Goal: Transaction & Acquisition: Subscribe to service/newsletter

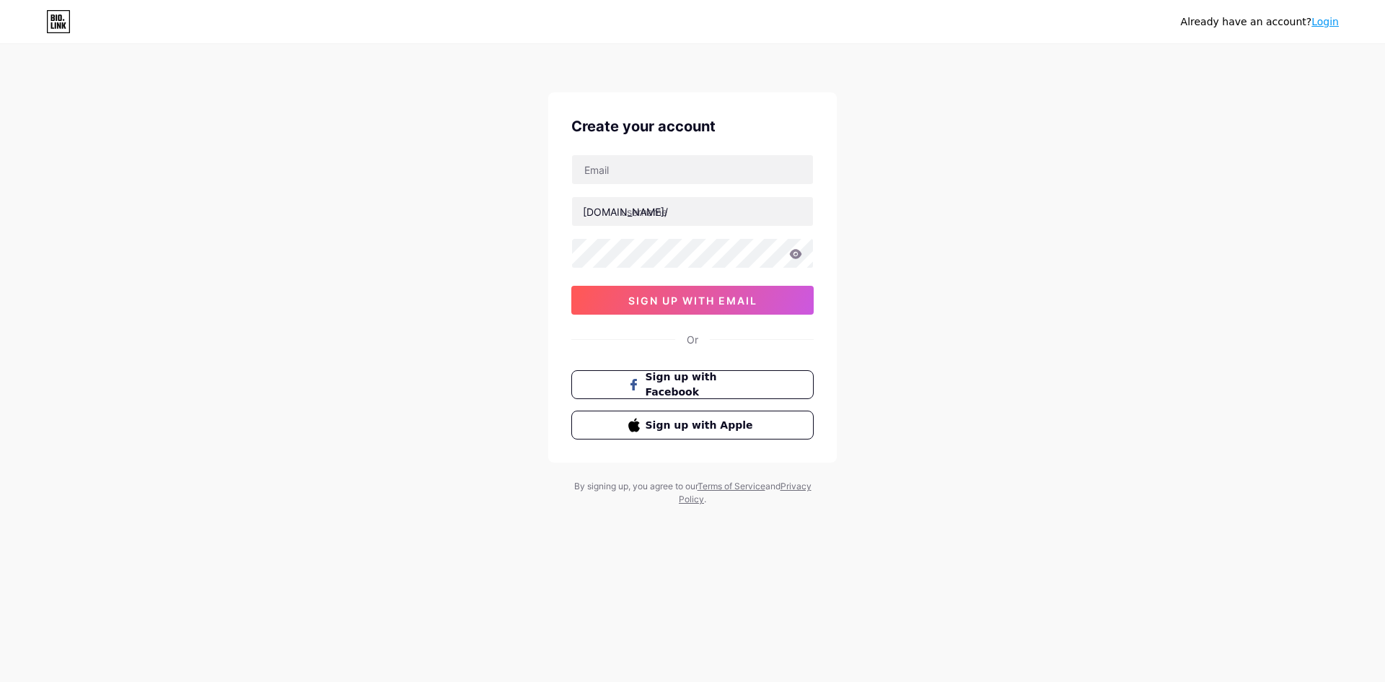
click at [712, 351] on div "Create your account [DOMAIN_NAME]/ 0cAFcWeA4yBmERsBlowY5HKXtSfO4G54uXhRGnd2t-fA…" at bounding box center [692, 277] width 289 height 370
click at [673, 180] on input "text" at bounding box center [692, 169] width 241 height 29
type input "[EMAIL_ADDRESS][DOMAIN_NAME]"
click at [682, 214] on input "text" at bounding box center [692, 211] width 241 height 29
type input "lambo77kencang"
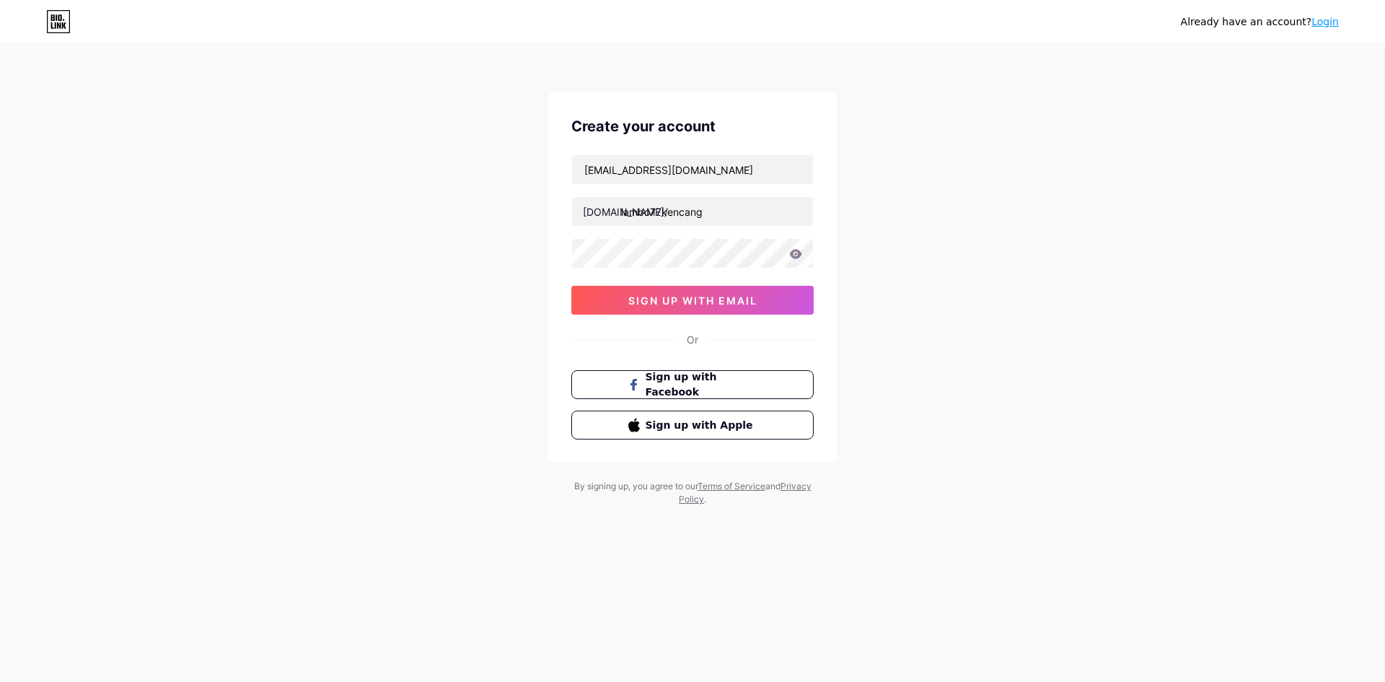
click at [1006, 216] on div "Already have an account? Login Create your account [EMAIL_ADDRESS][DOMAIN_NAME]…" at bounding box center [692, 276] width 1385 height 552
click at [660, 161] on input "[EMAIL_ADDRESS][DOMAIN_NAME]" at bounding box center [692, 169] width 241 height 29
paste input "[EMAIL_ADDRESS][DOMAIN_NAME]"
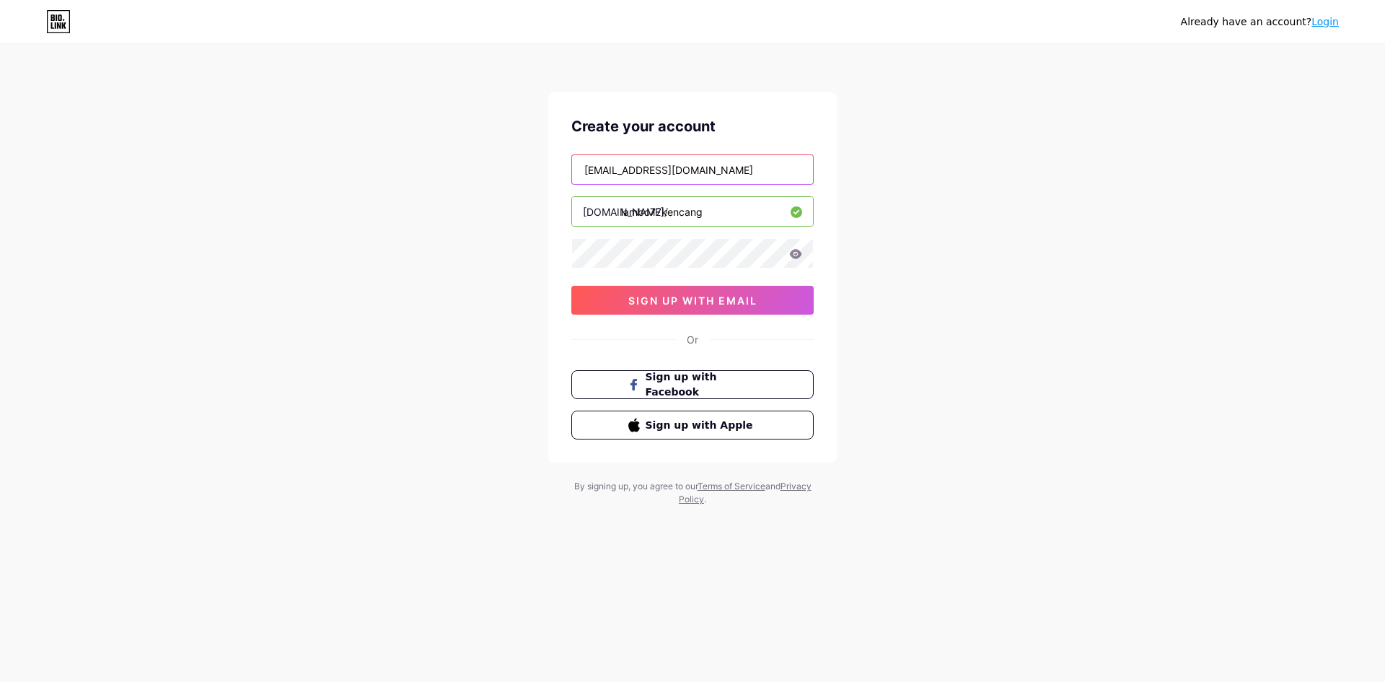
type input "[EMAIL_ADDRESS][DOMAIN_NAME]"
drag, startPoint x: 962, startPoint y: 202, endPoint x: 929, endPoint y: 212, distance: 34.7
click at [962, 202] on div "Already have an account? Login Create your account [EMAIL_ADDRESS][DOMAIN_NAME]…" at bounding box center [692, 276] width 1385 height 552
click at [606, 291] on button "sign up with email" at bounding box center [692, 300] width 242 height 29
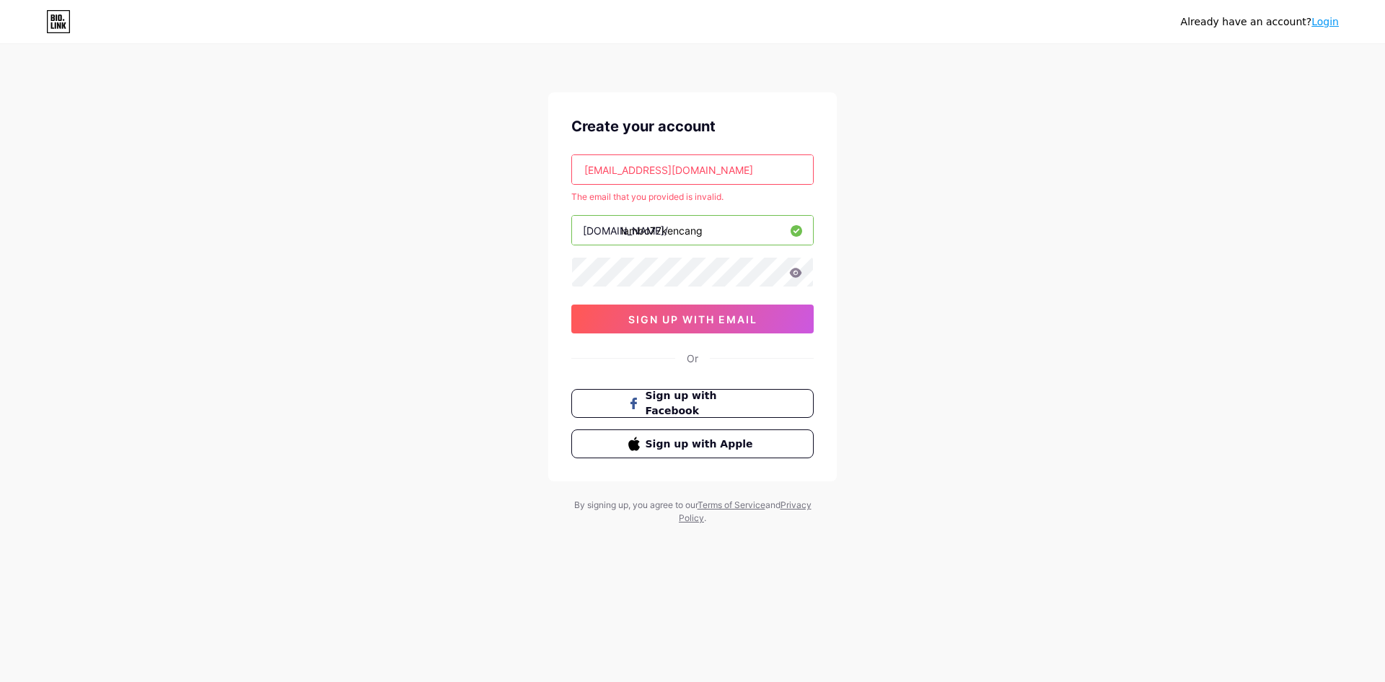
click at [752, 177] on input "[EMAIL_ADDRESS][DOMAIN_NAME]" at bounding box center [692, 169] width 241 height 29
click at [753, 177] on input "text" at bounding box center [692, 169] width 241 height 29
type input "[EMAIL_ADDRESS][DOMAIN_NAME]"
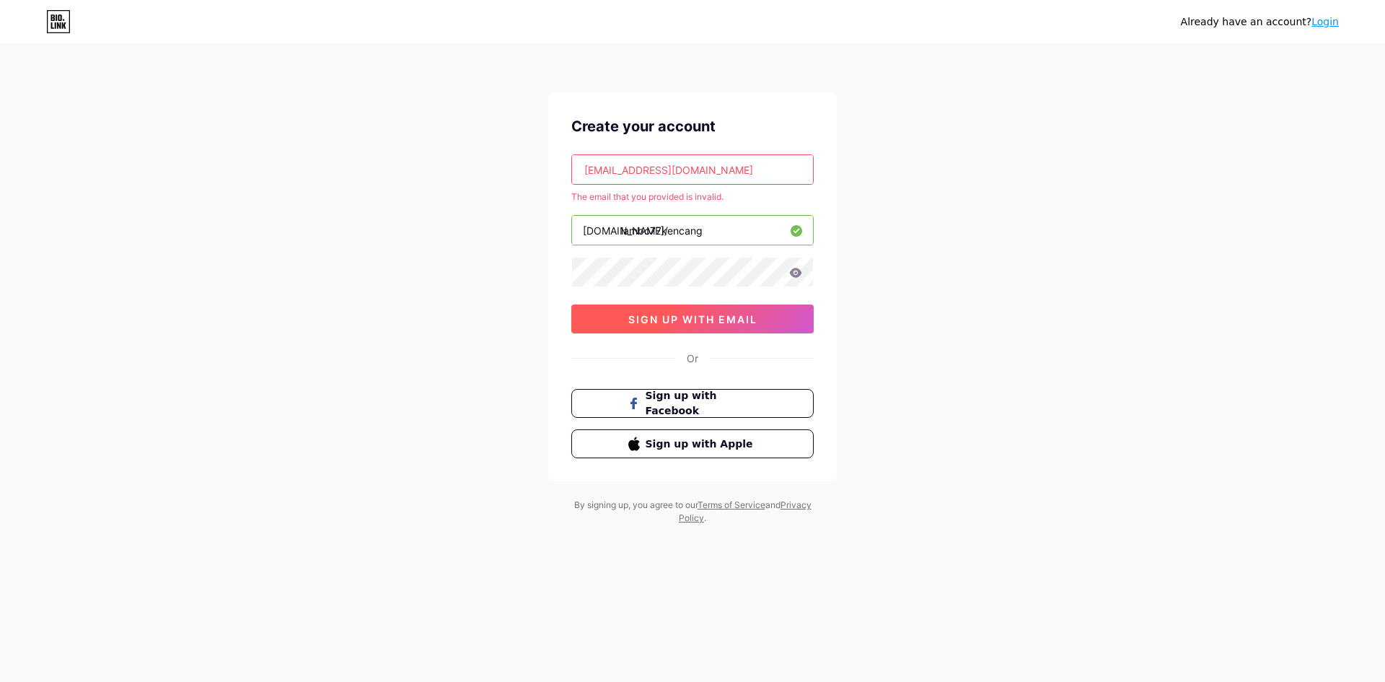
click at [719, 327] on button "sign up with email" at bounding box center [692, 318] width 242 height 29
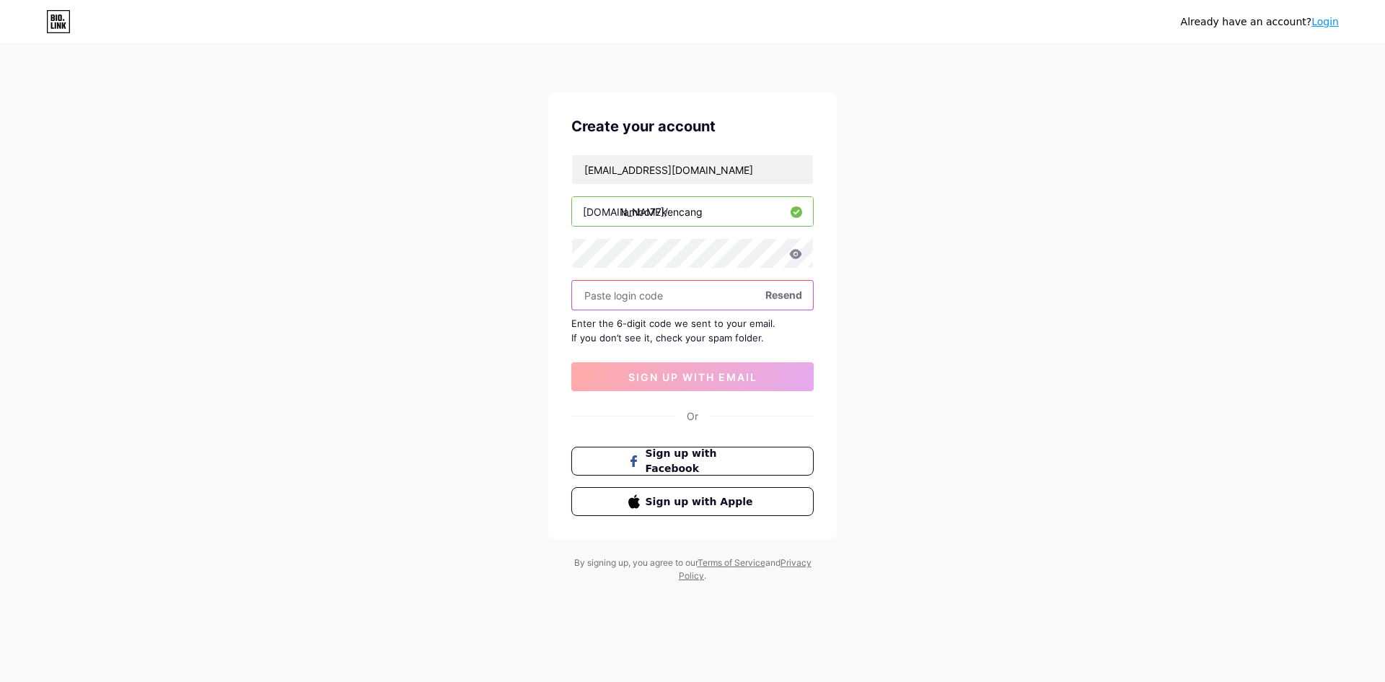
paste input "880735"
click at [685, 286] on input "880735" at bounding box center [692, 295] width 241 height 29
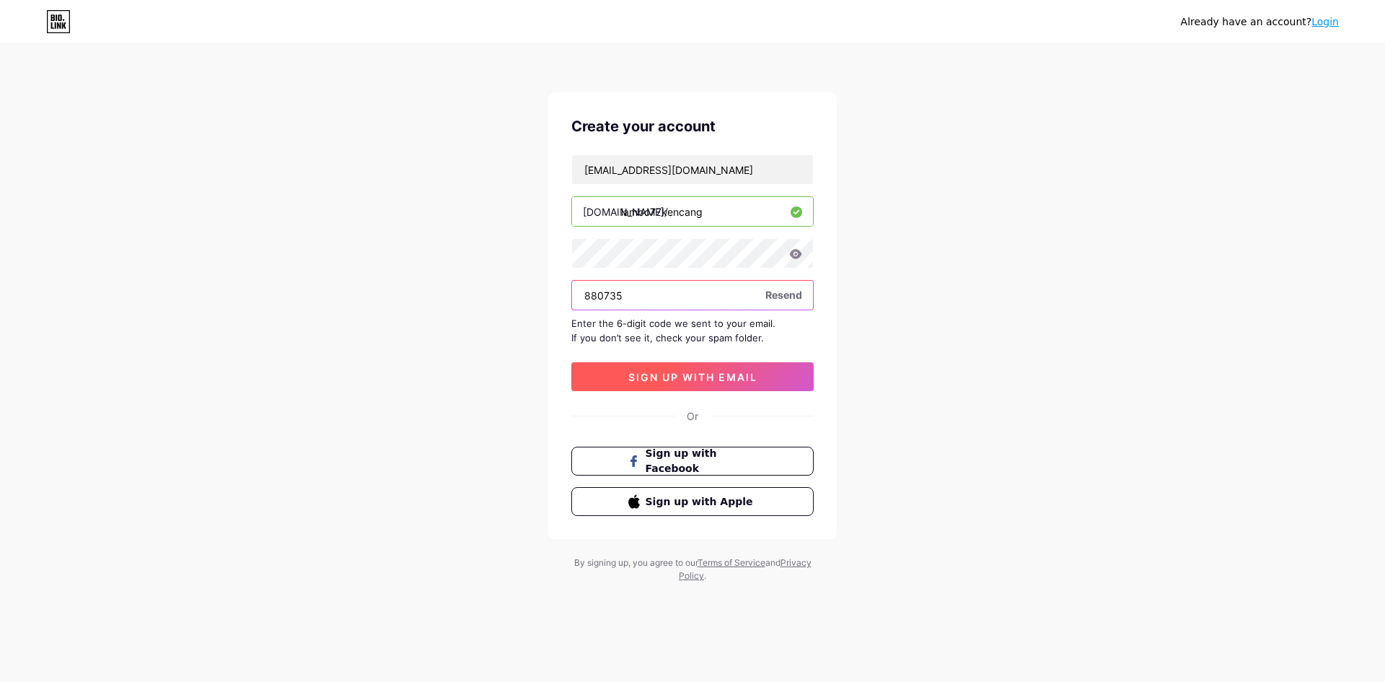
type input "880735"
click at [693, 369] on button "sign up with email" at bounding box center [692, 376] width 242 height 29
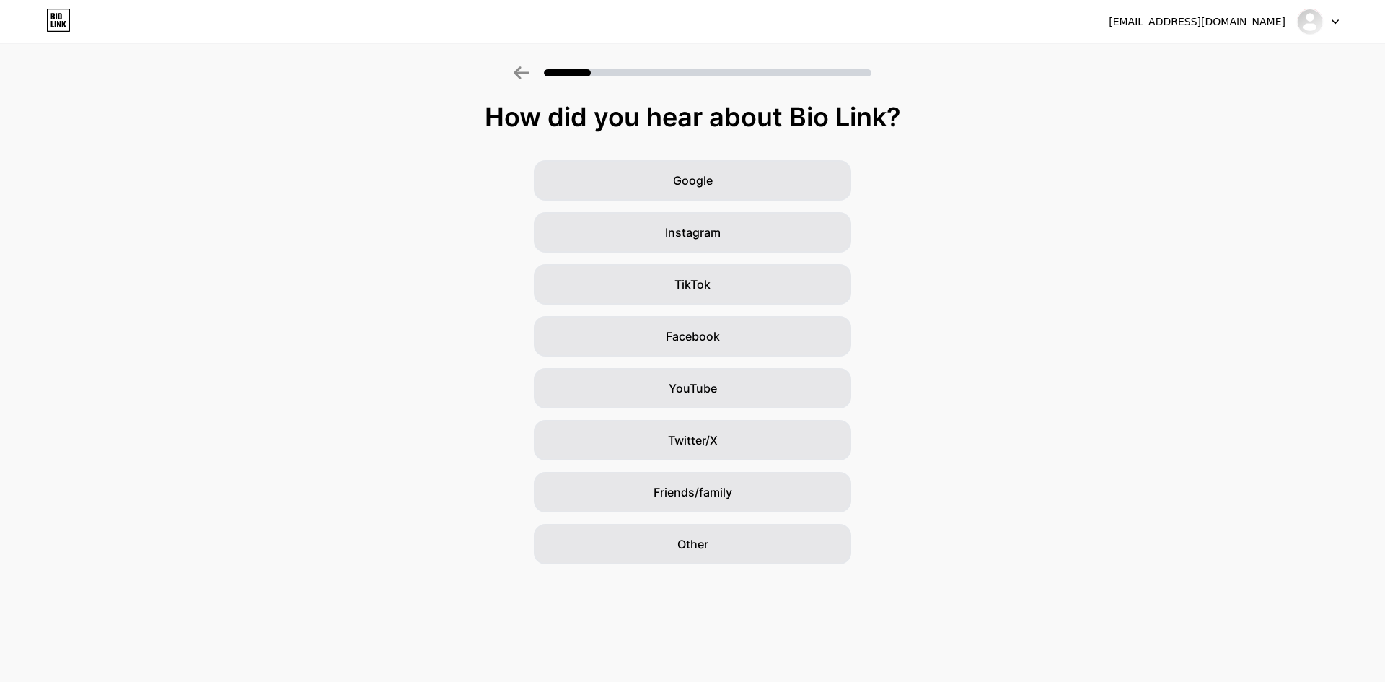
drag, startPoint x: 791, startPoint y: 180, endPoint x: 888, endPoint y: 239, distance: 113.3
click at [791, 177] on div "Google" at bounding box center [692, 180] width 317 height 40
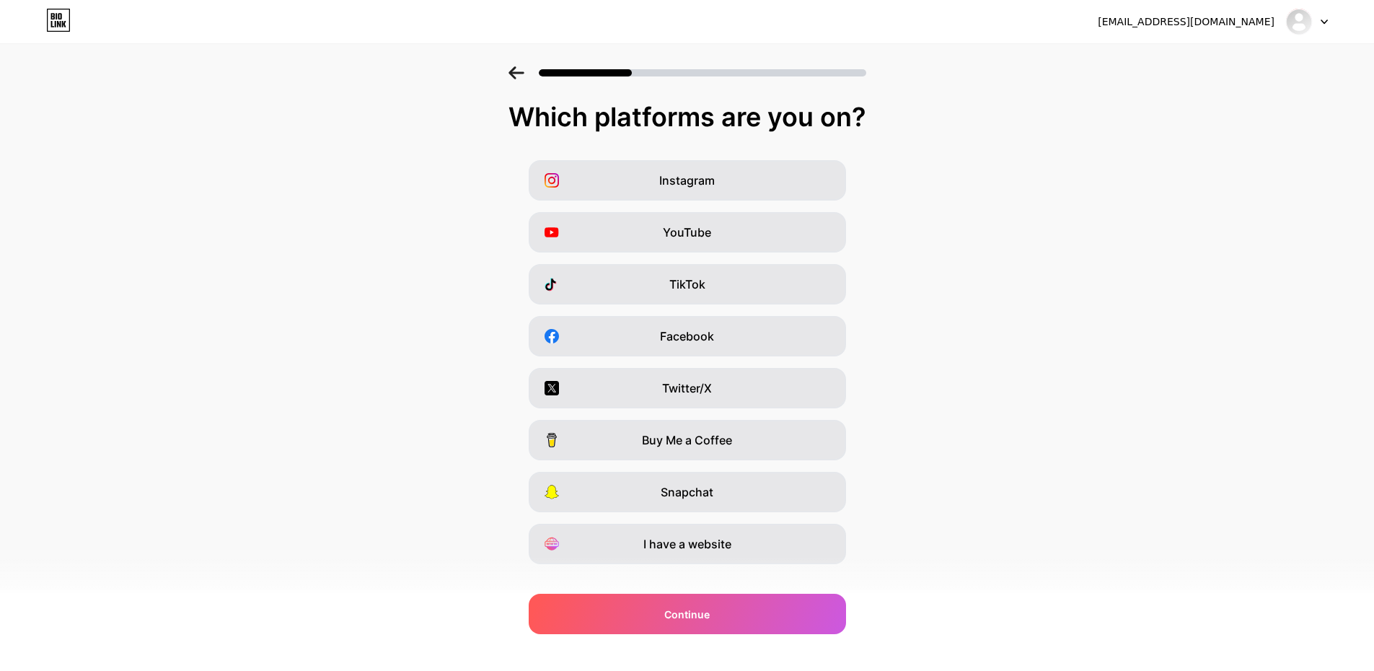
click at [935, 293] on div "Instagram YouTube TikTok Facebook Twitter/X Buy Me a Coffee Snapchat I have a w…" at bounding box center [687, 362] width 1360 height 404
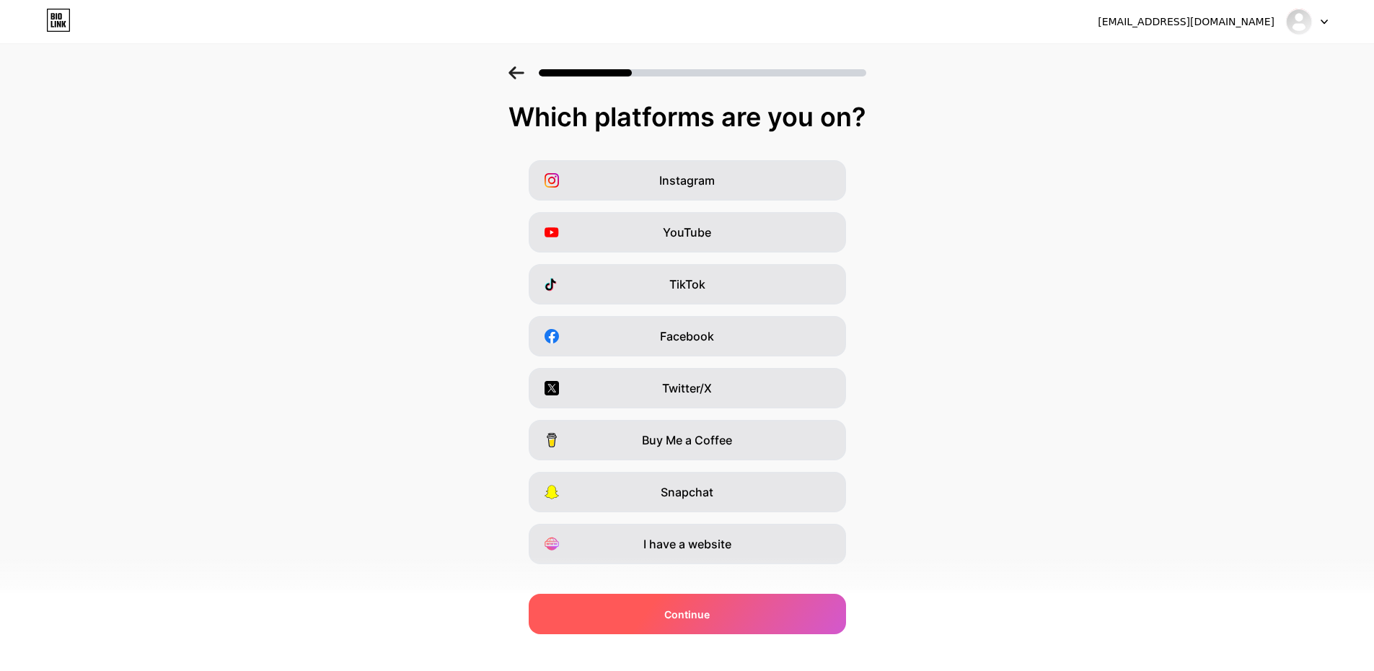
click at [747, 602] on div "Continue" at bounding box center [687, 614] width 317 height 40
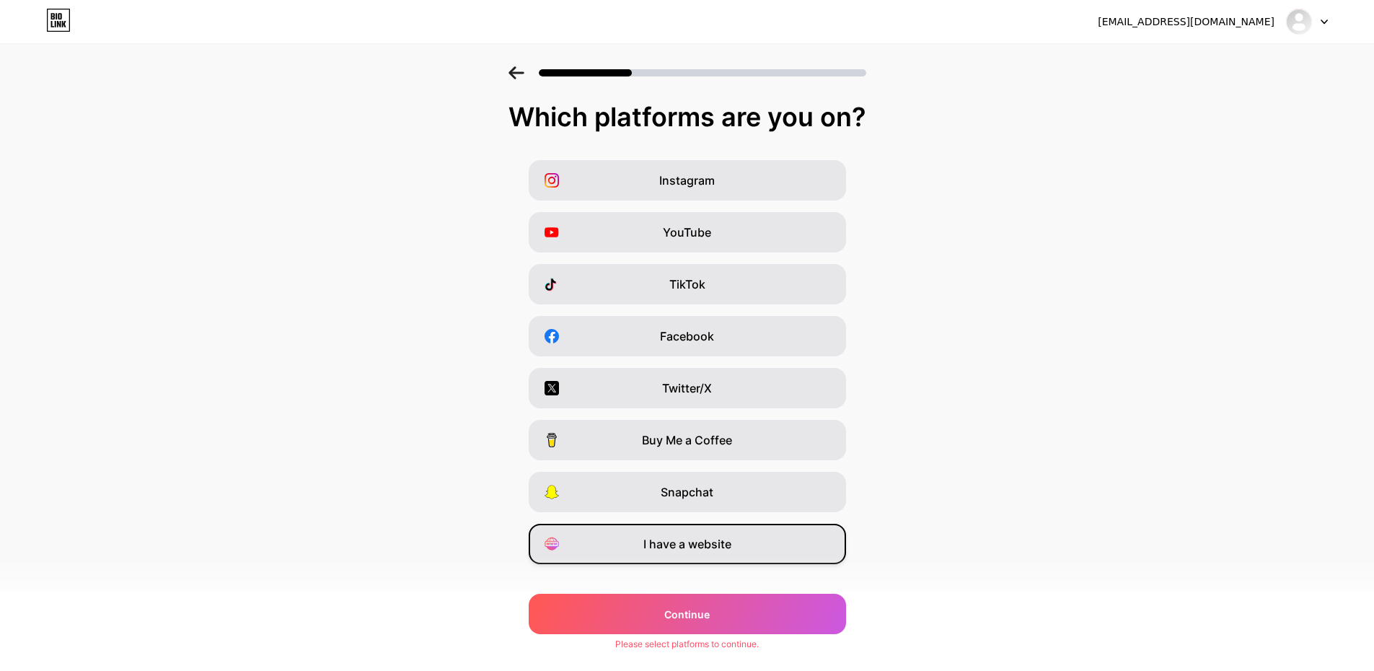
click at [742, 537] on div "I have a website" at bounding box center [687, 544] width 317 height 40
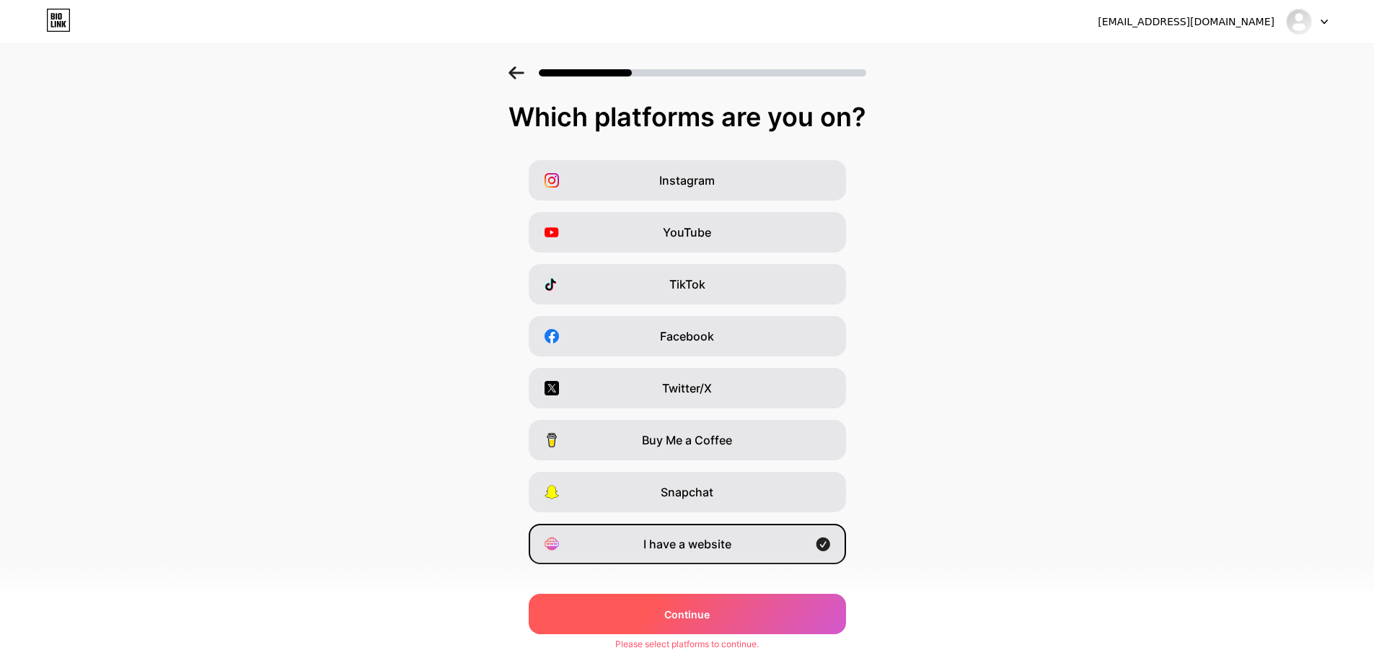
click at [744, 603] on div "Continue" at bounding box center [687, 614] width 317 height 40
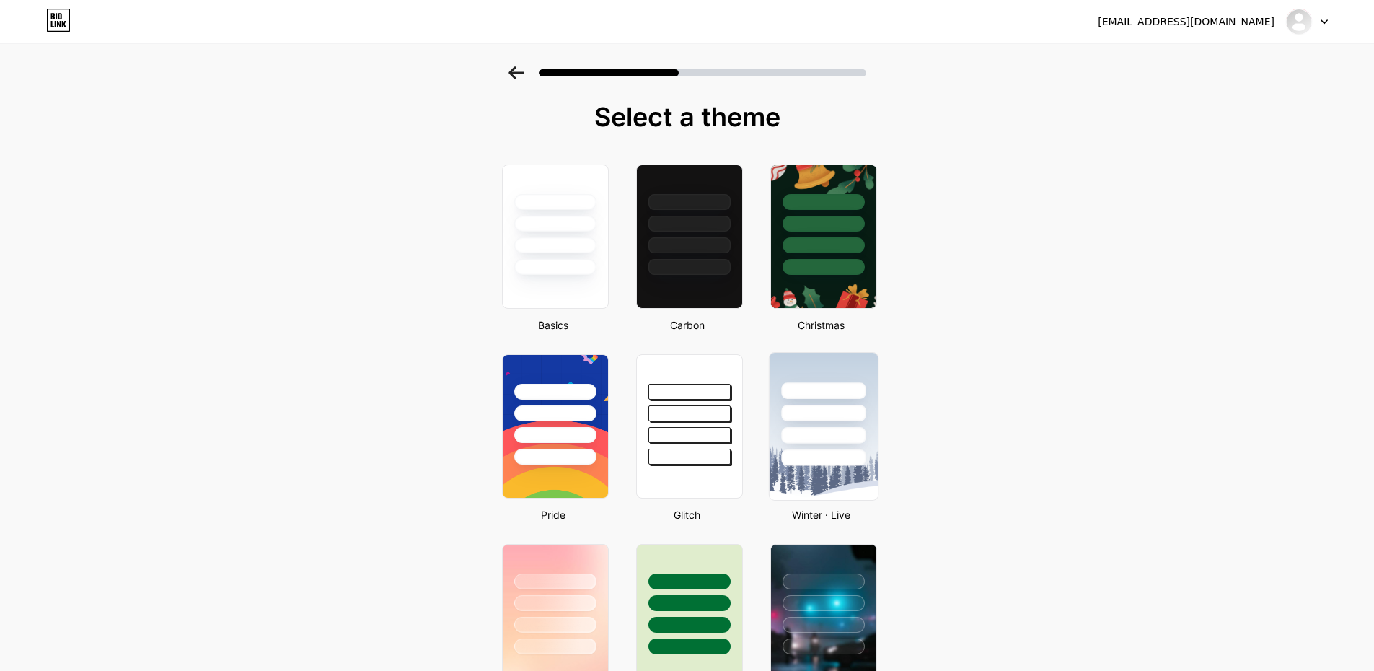
click at [844, 414] on div at bounding box center [823, 413] width 84 height 17
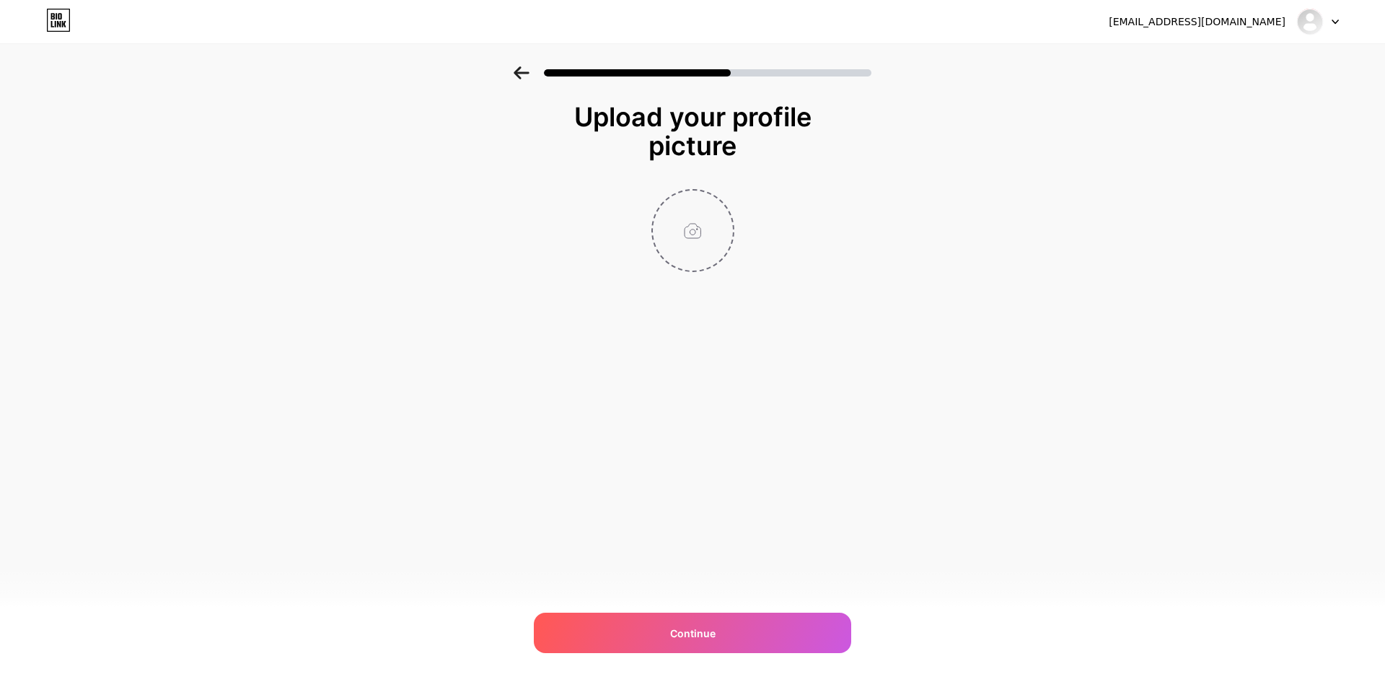
click at [710, 249] on input "file" at bounding box center [693, 230] width 80 height 80
type input "C:\fakepath\LAMBO77 NEW1.png"
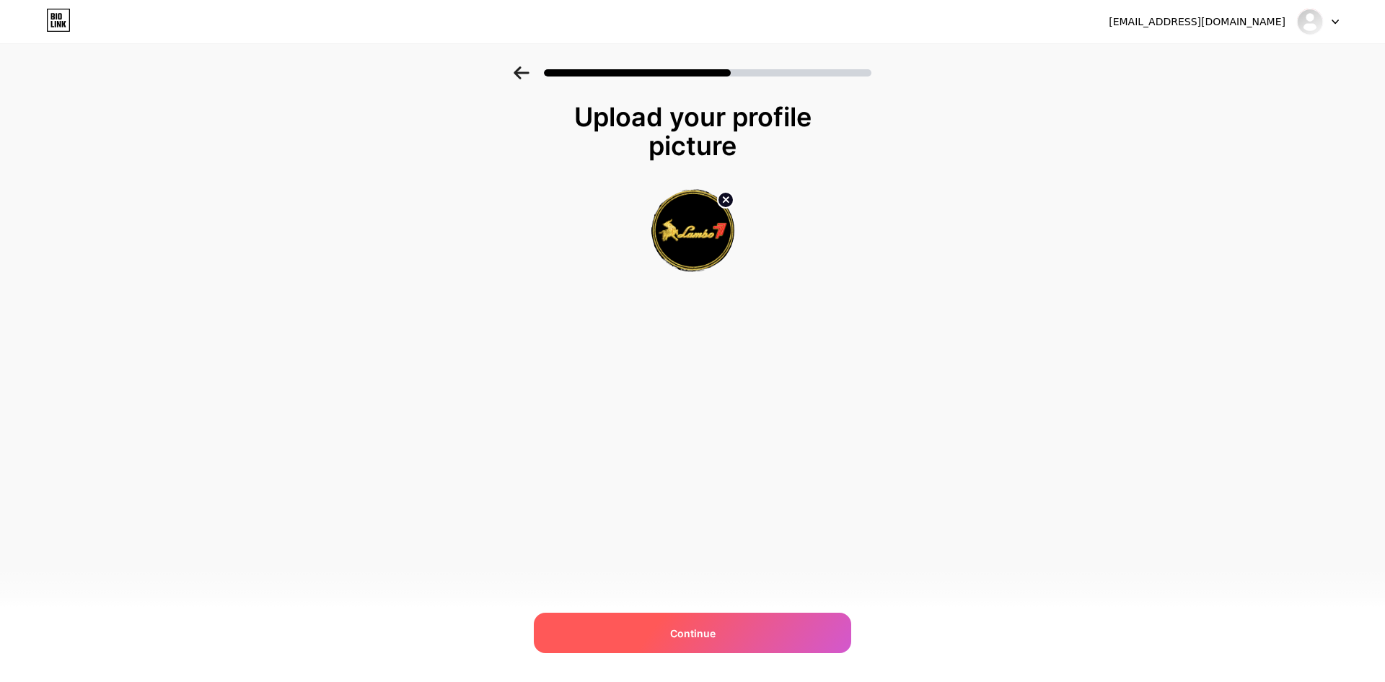
click at [760, 615] on div "Continue" at bounding box center [692, 633] width 317 height 40
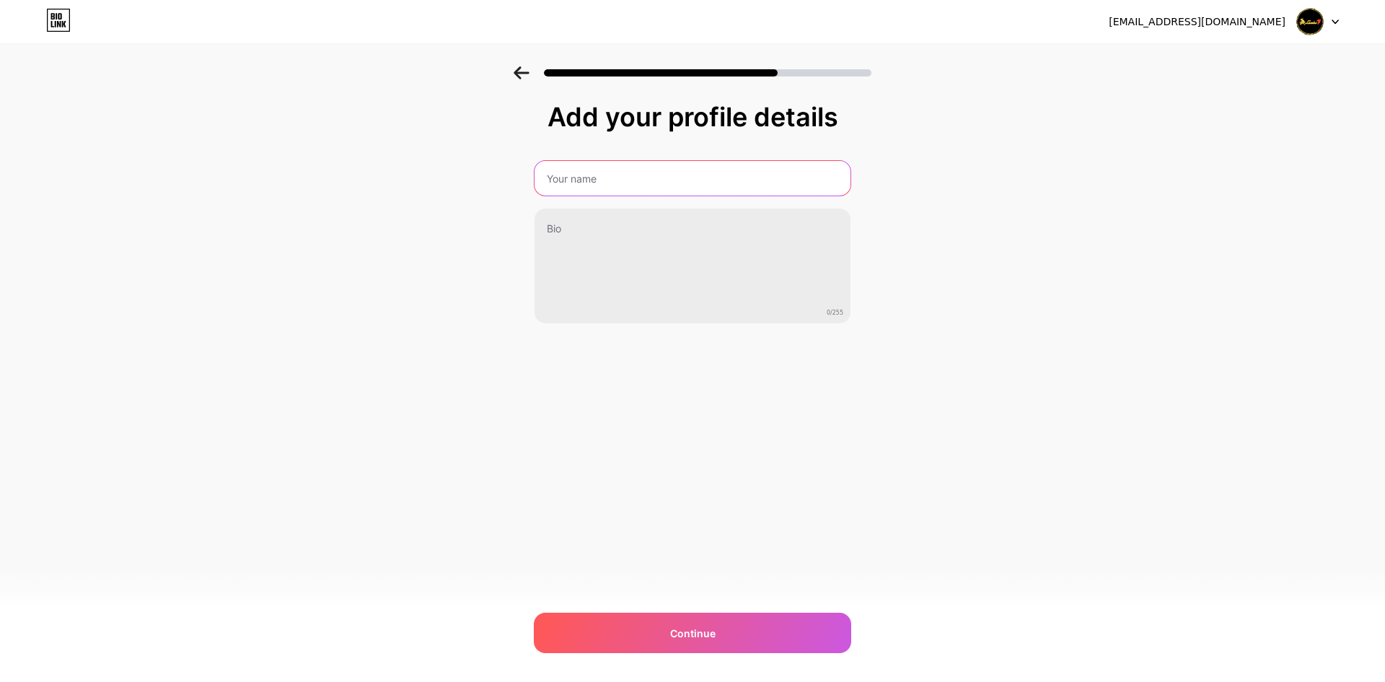
click at [629, 183] on input "text" at bounding box center [693, 178] width 316 height 35
type input "h"
type input "H"
type input "LAMBO77 Ladang Pencari Cuan Terbesar"
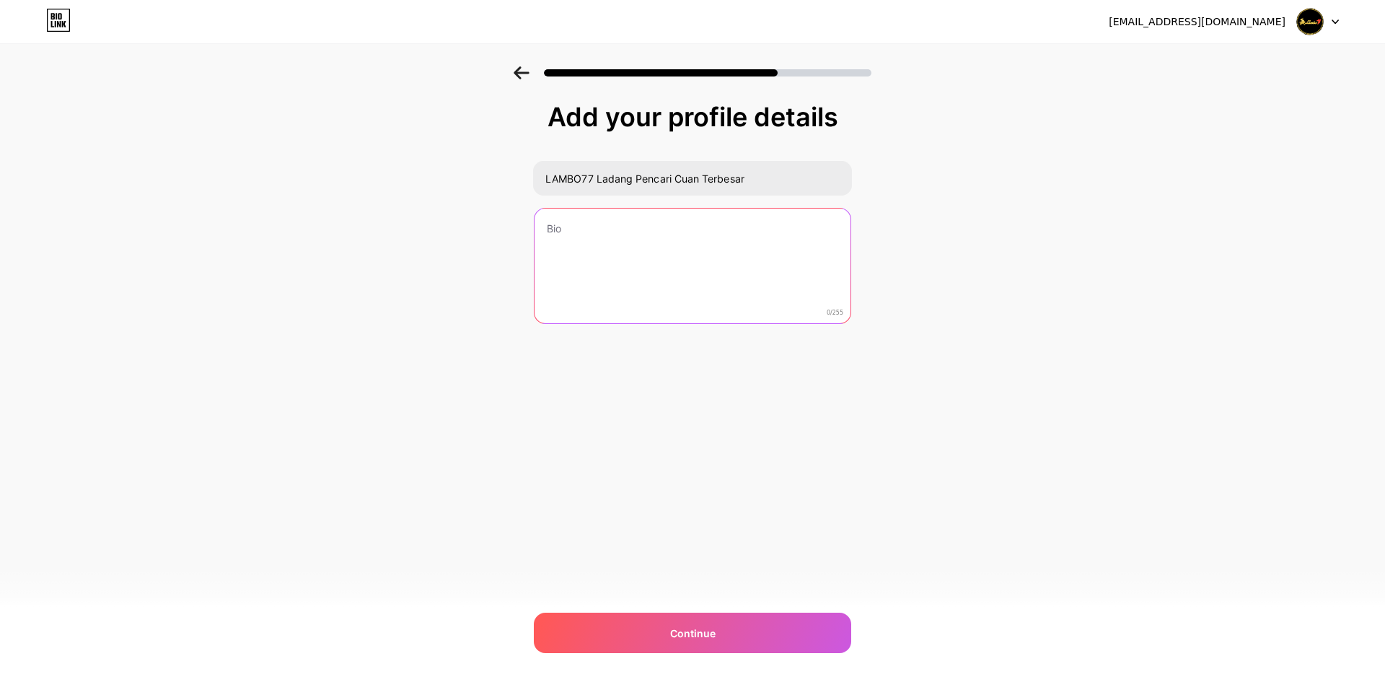
paste textarea "LAMBO77 Ladang Pencari Cuan Terbesar menghadirkan pengalaman bermain slot onlin…"
click at [693, 244] on textarea at bounding box center [693, 266] width 316 height 116
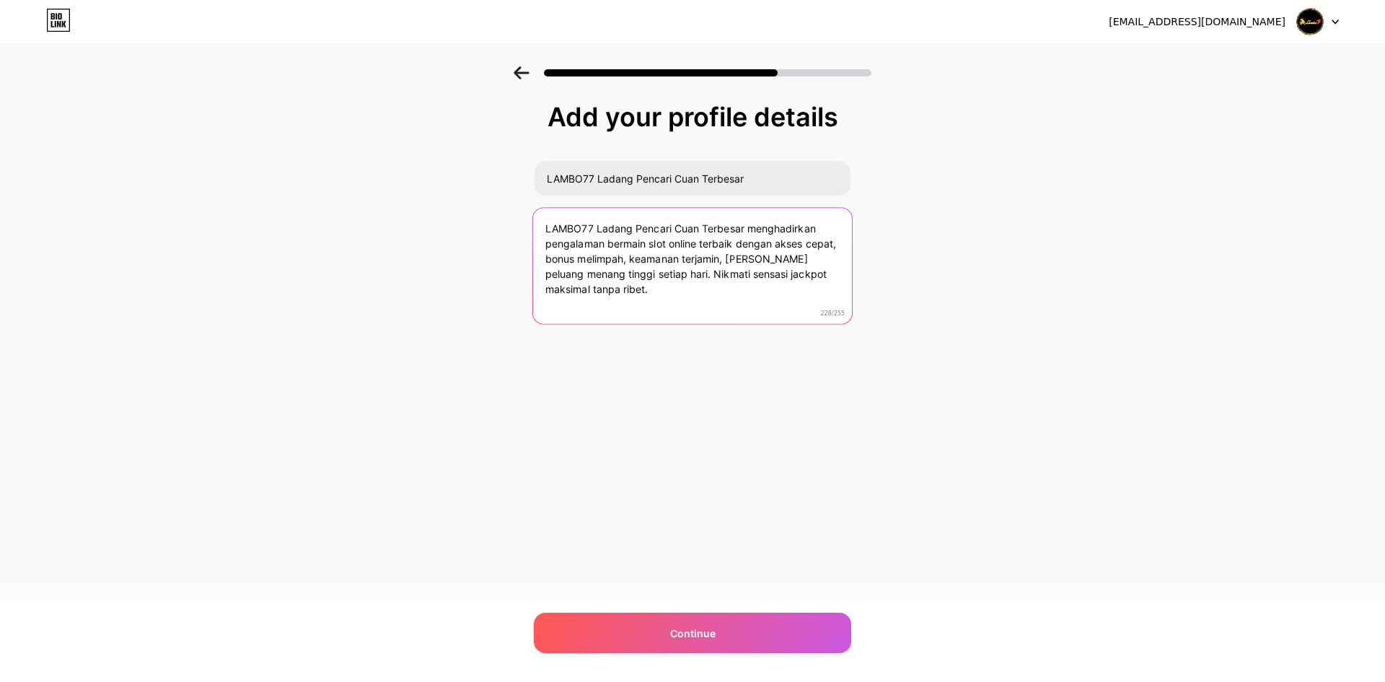
type textarea "LAMBO77 Ladang Pencari Cuan Terbesar menghadirkan pengalaman bermain slot onlin…"
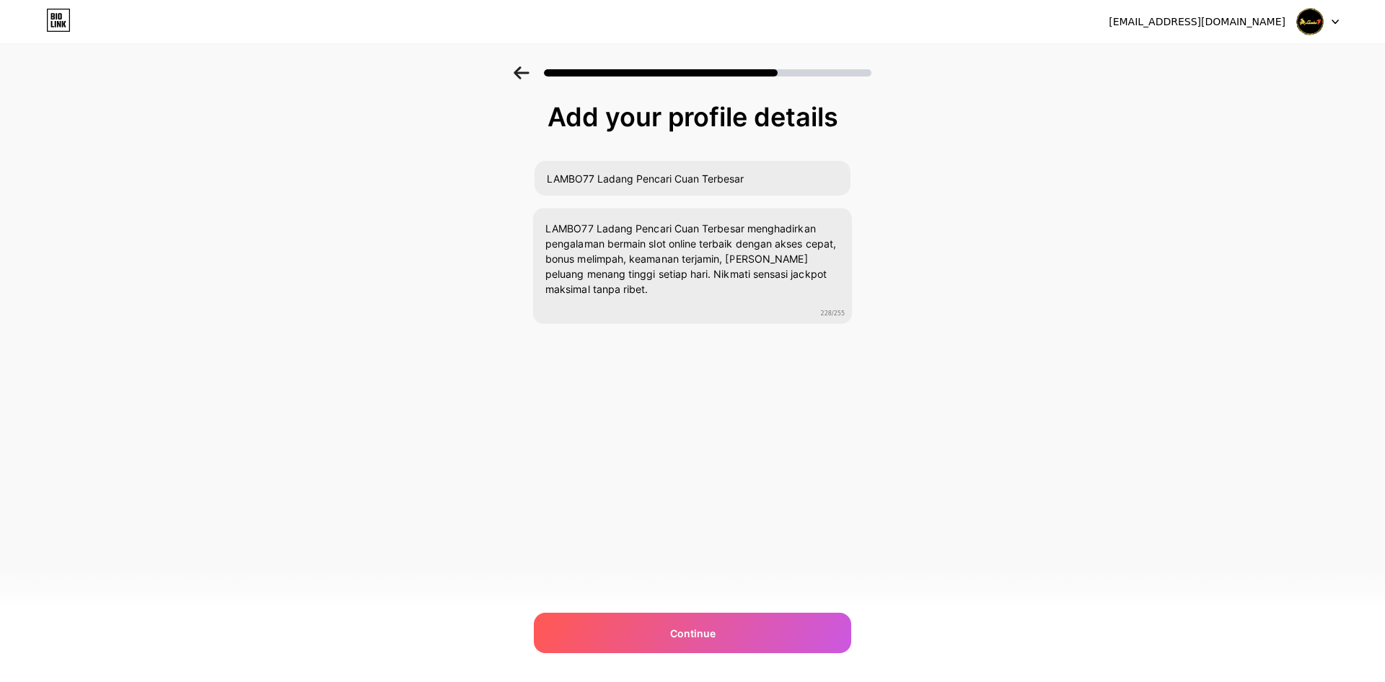
click at [903, 333] on div "Add your profile details LAMBO77 Ladang Pencari Cuan Terbesar LAMBO77 Ladang Pe…" at bounding box center [692, 231] width 1385 height 330
click at [754, 624] on div "Continue" at bounding box center [692, 633] width 317 height 40
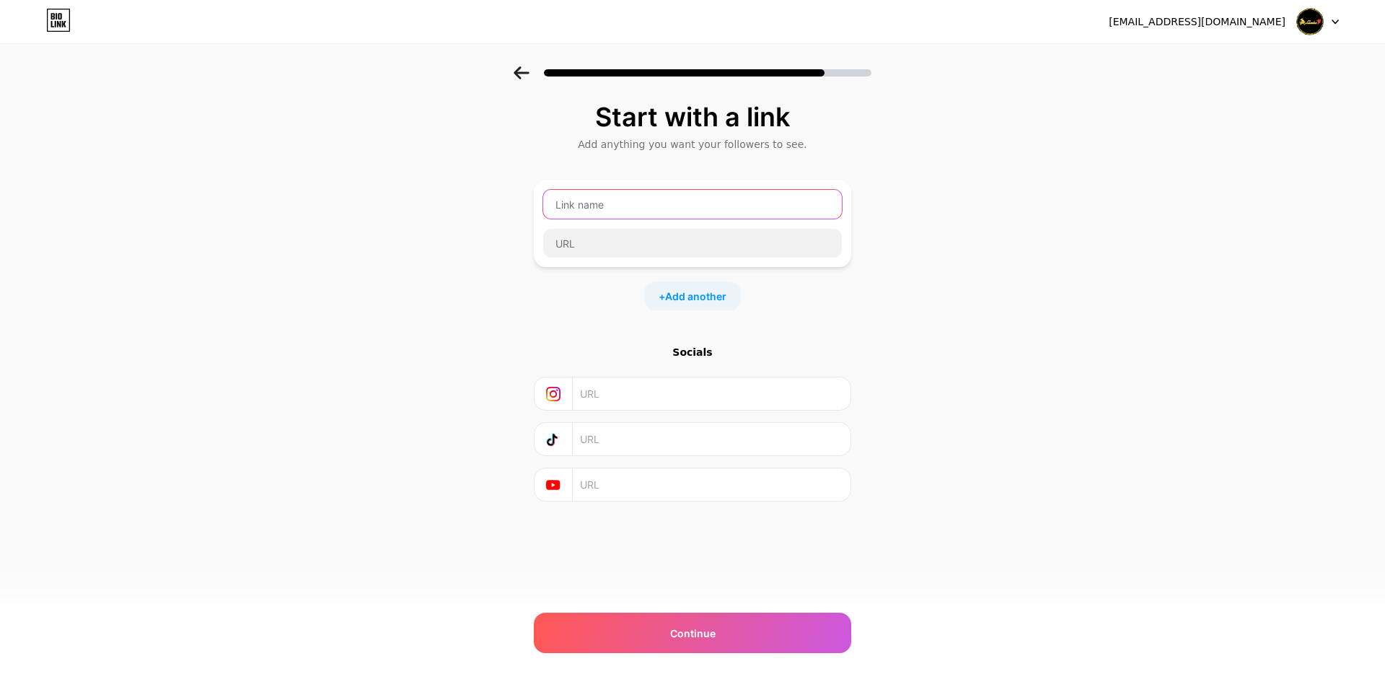
click at [607, 213] on input "text" at bounding box center [692, 204] width 299 height 29
click at [601, 208] on input "text" at bounding box center [692, 204] width 299 height 29
drag, startPoint x: 650, startPoint y: 188, endPoint x: 632, endPoint y: 203, distance: 24.0
click at [641, 200] on div at bounding box center [692, 223] width 317 height 87
paste input "[URL][DOMAIN_NAME]"
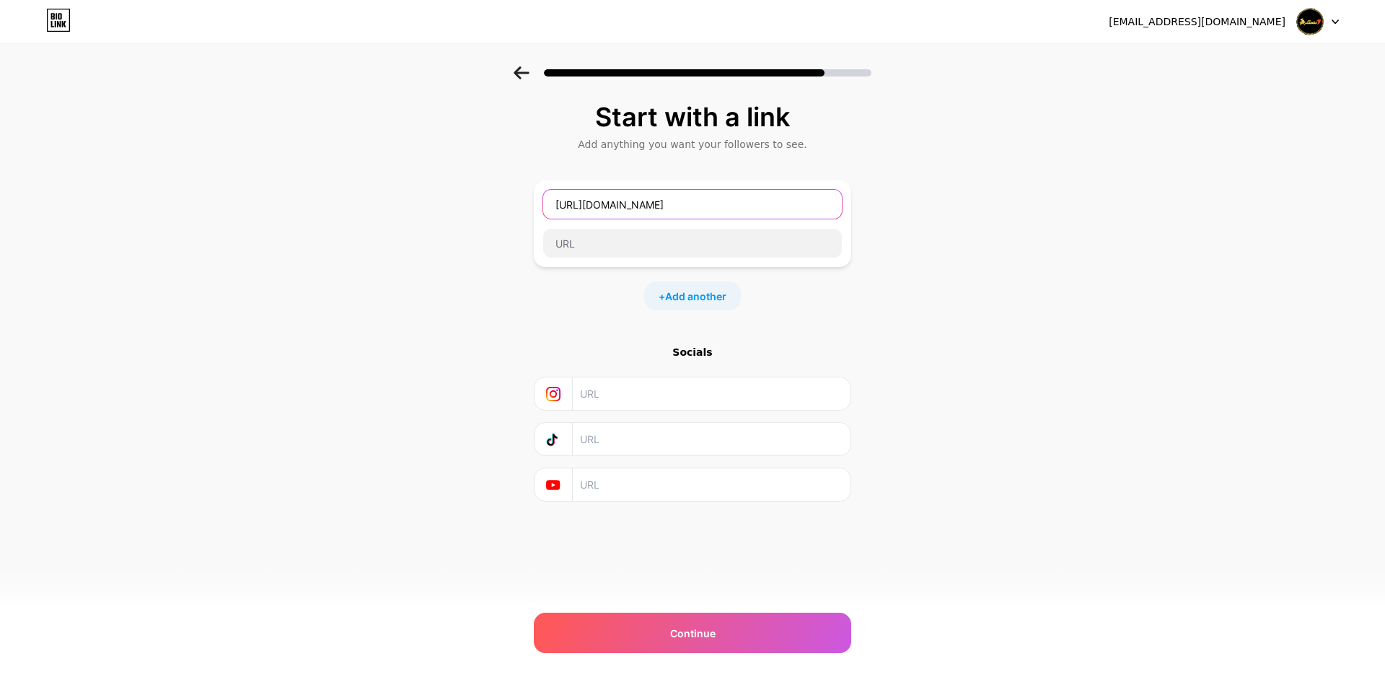
click at [632, 204] on input "[URL][DOMAIN_NAME]" at bounding box center [692, 204] width 299 height 29
type input "[URL][DOMAIN_NAME]"
click at [631, 247] on input "text" at bounding box center [692, 243] width 299 height 29
type input "K"
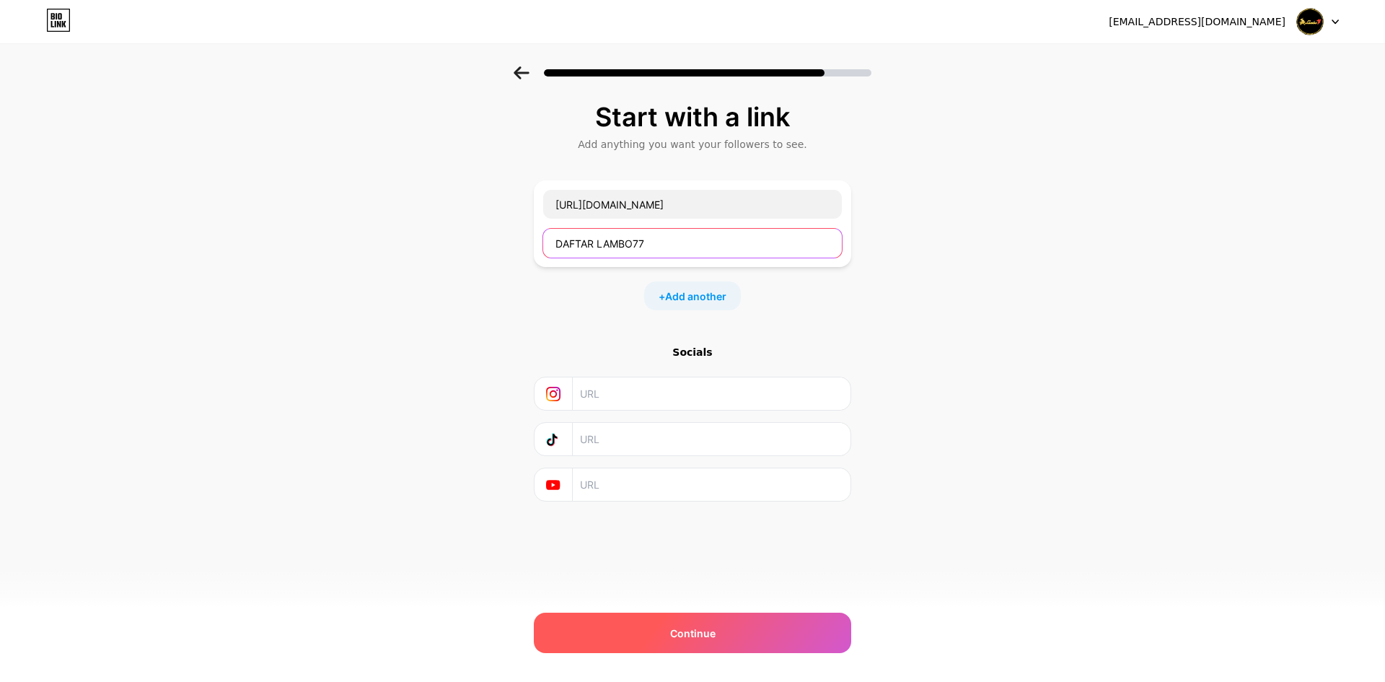
type input "DAFTAR LAMBO77"
click at [706, 618] on div "Continue" at bounding box center [692, 633] width 317 height 40
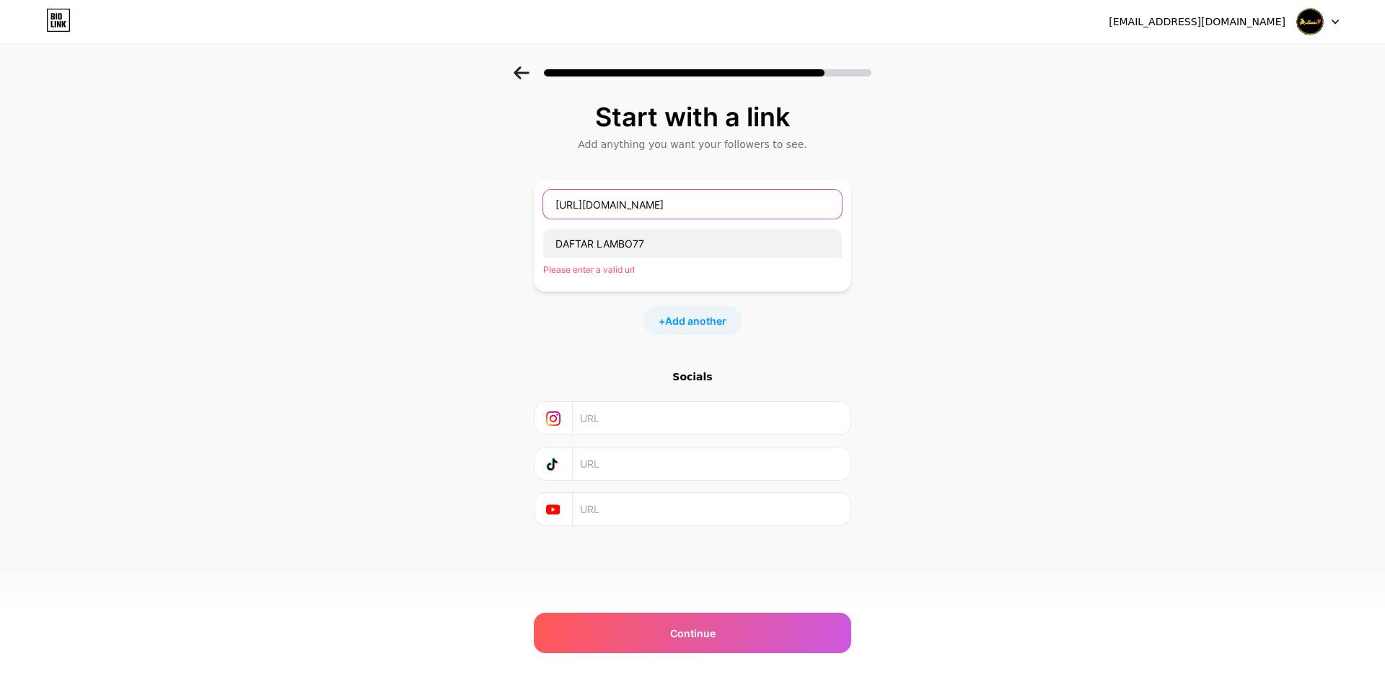
click at [693, 202] on input "[URL][DOMAIN_NAME]" at bounding box center [692, 204] width 299 height 29
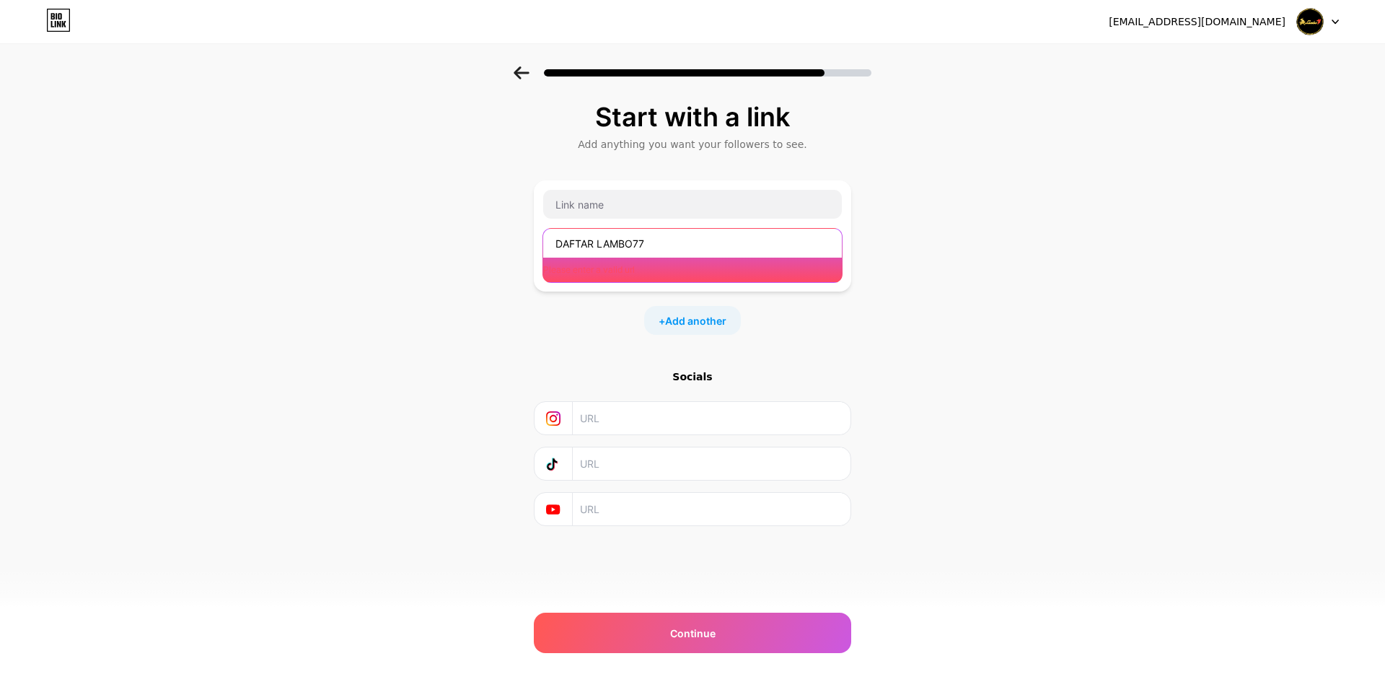
click at [666, 246] on input "DAFTAR LAMBO77" at bounding box center [692, 243] width 299 height 29
paste input "[URL][DOMAIN_NAME]"
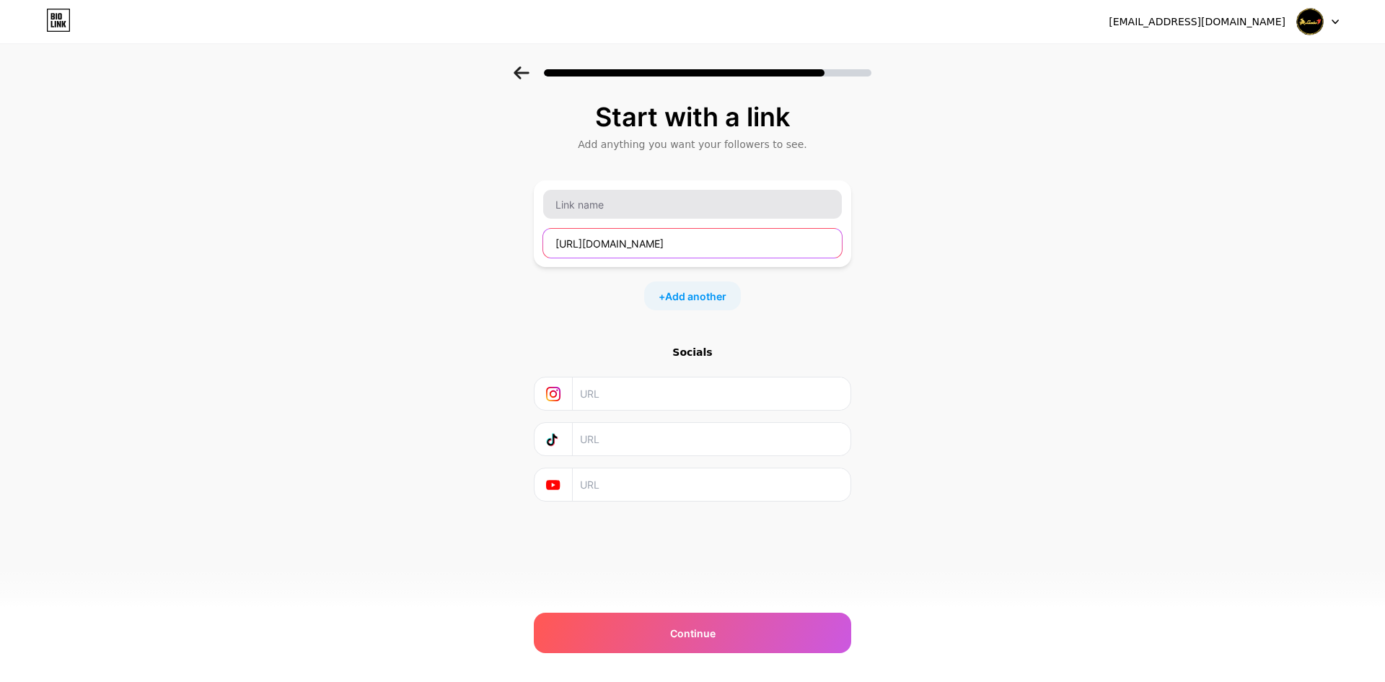
type input "[URL][DOMAIN_NAME]"
click at [639, 215] on input "text" at bounding box center [692, 204] width 299 height 29
type input "DAFTAR LAMBO77"
click at [1014, 194] on div "Start with a link Add anything you want your followers to see. DAFTAR LAMBO77 […" at bounding box center [692, 319] width 1385 height 507
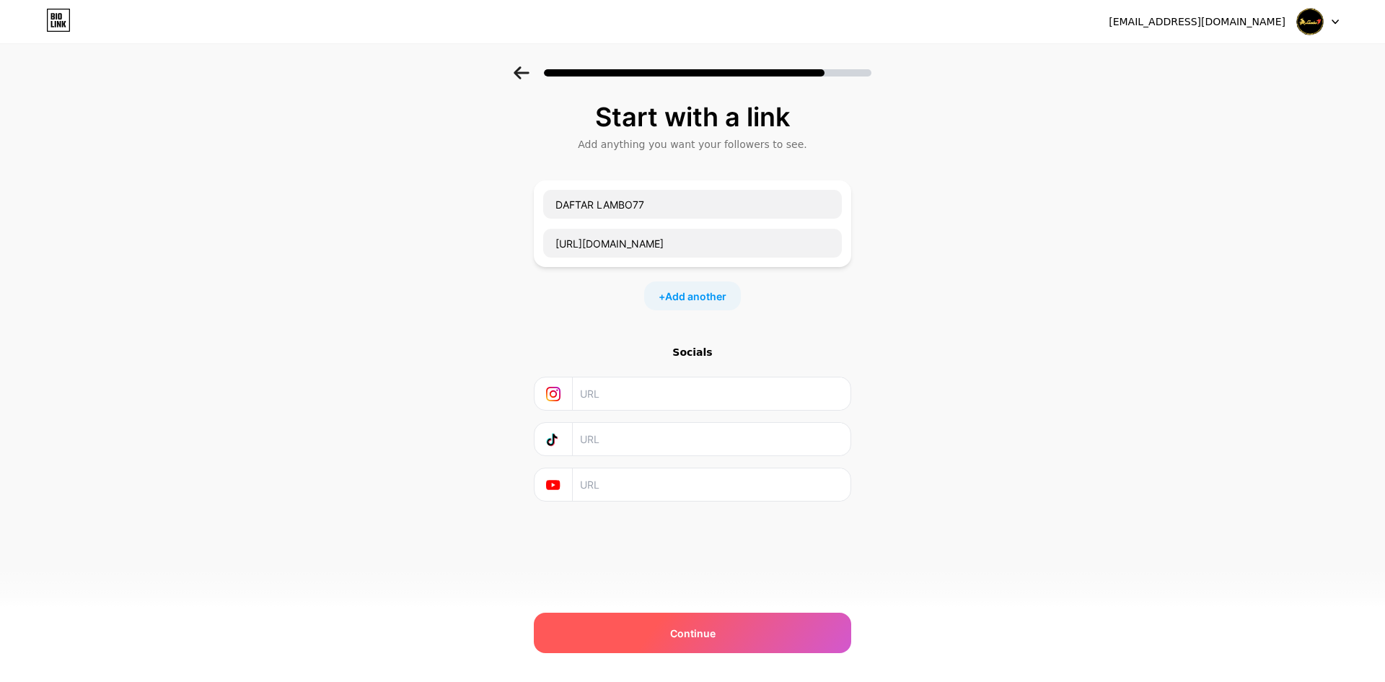
click at [757, 636] on div "Continue" at bounding box center [692, 633] width 317 height 40
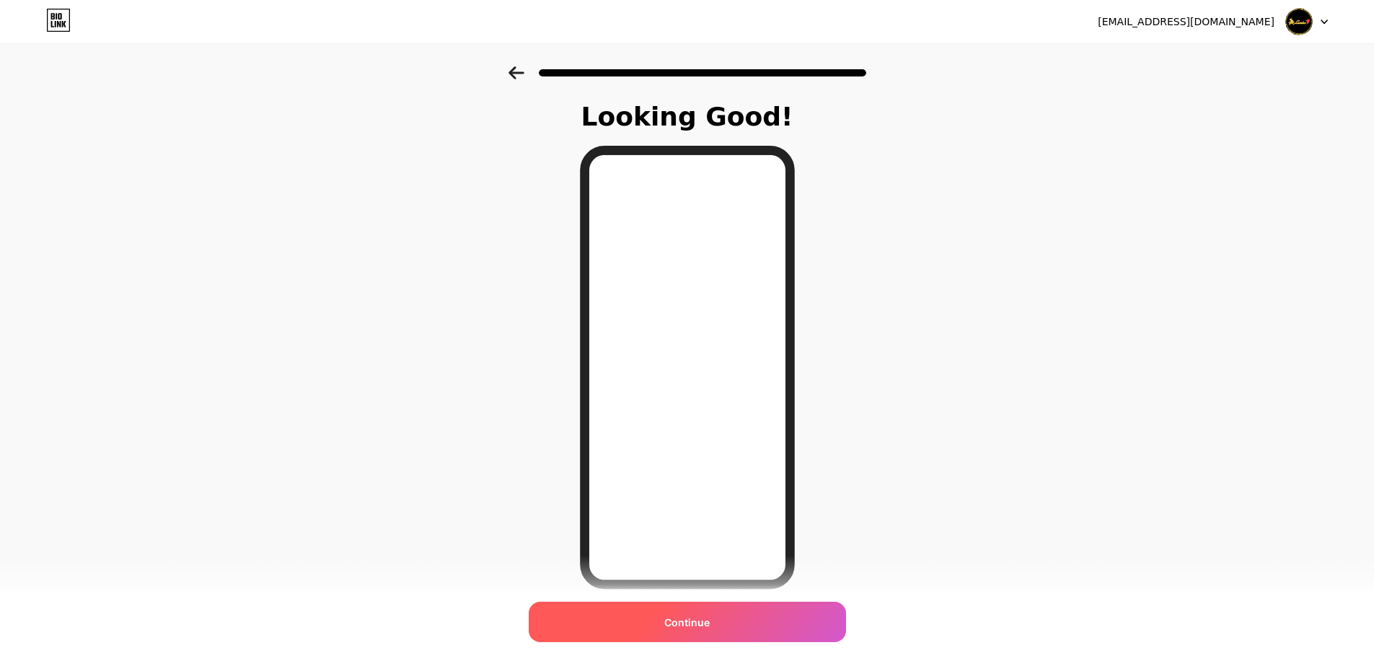
click at [759, 629] on div "Continue" at bounding box center [687, 622] width 317 height 40
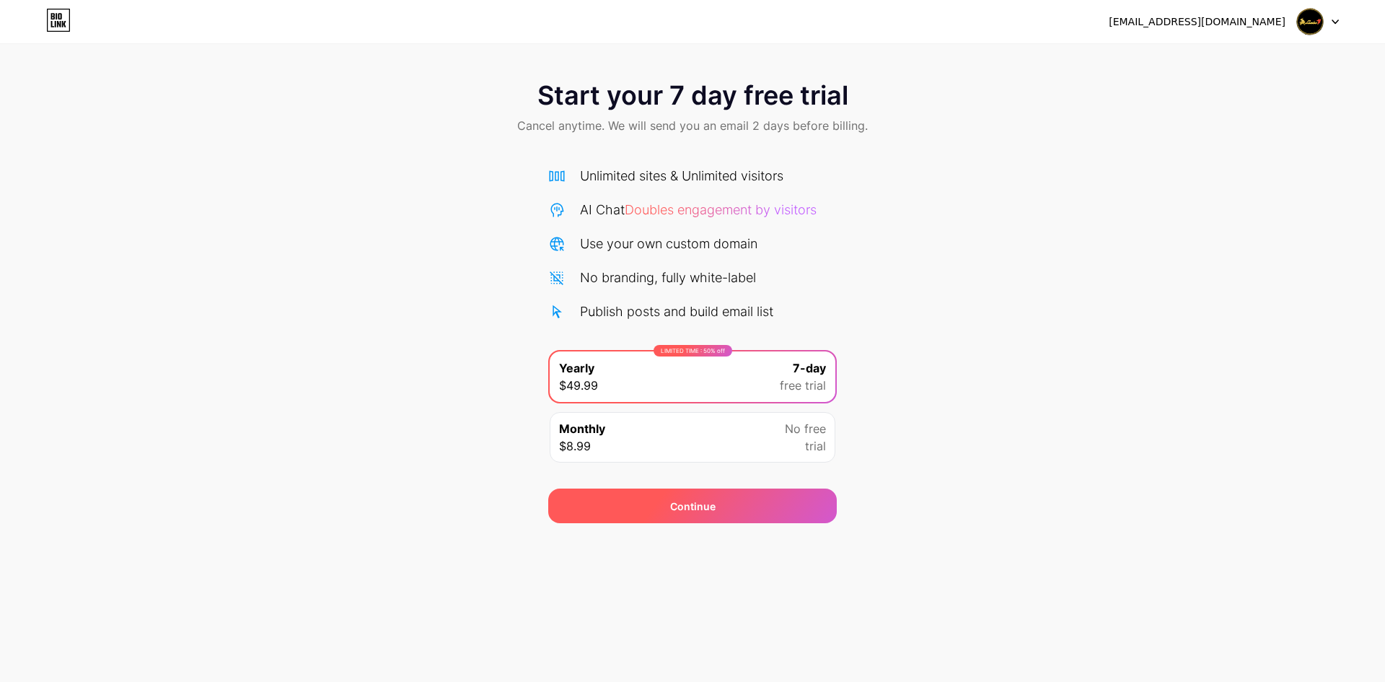
click at [686, 500] on div "Continue" at bounding box center [692, 506] width 45 height 15
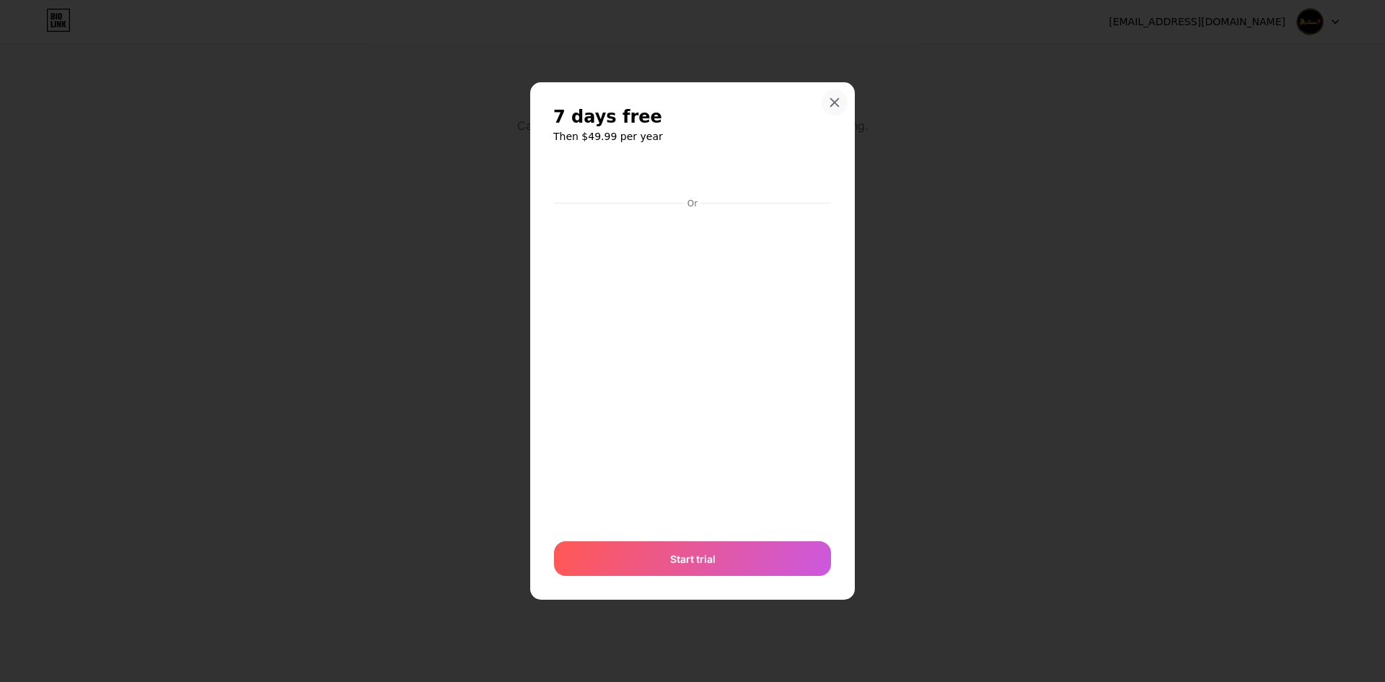
click at [830, 105] on icon at bounding box center [835, 103] width 12 height 12
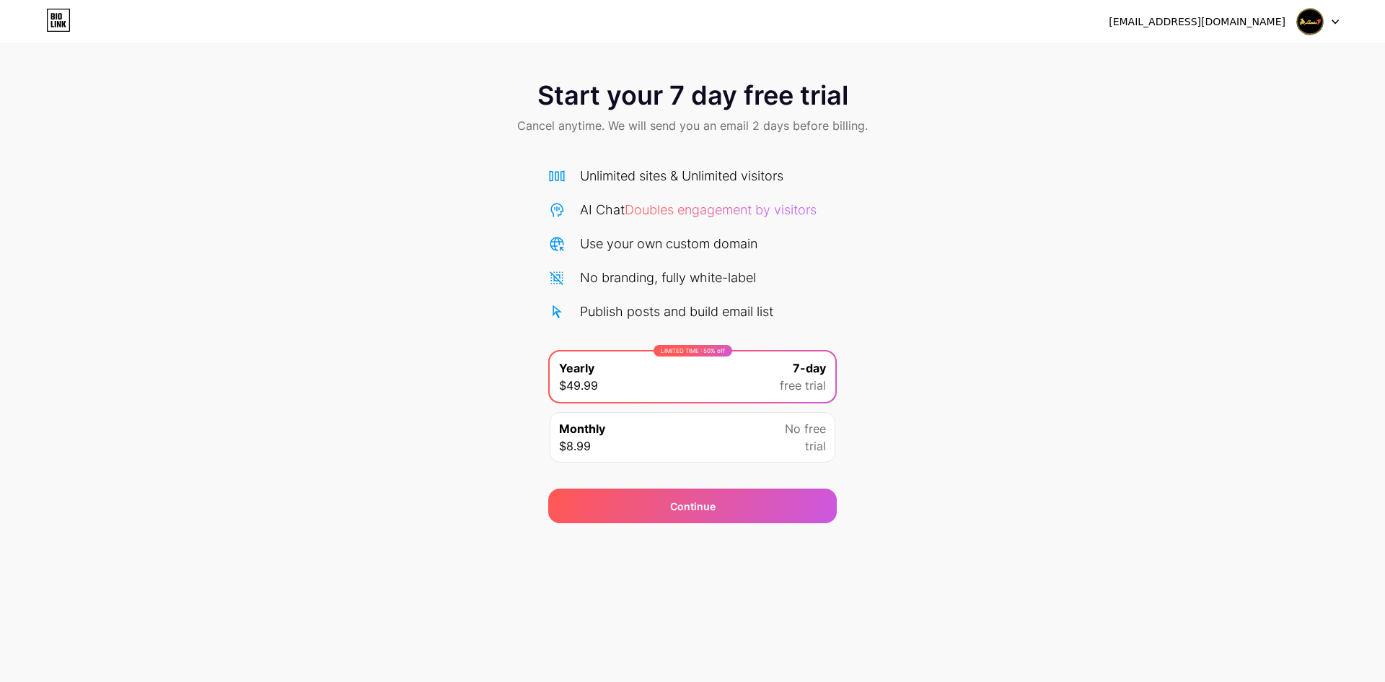
drag, startPoint x: 1062, startPoint y: 247, endPoint x: 1032, endPoint y: 260, distance: 32.3
click at [1063, 247] on div "Start your 7 day free trial Cancel anytime. We will send you an email 2 days be…" at bounding box center [692, 294] width 1385 height 457
click at [1333, 30] on div at bounding box center [1318, 22] width 42 height 26
